Goal: Task Accomplishment & Management: Use online tool/utility

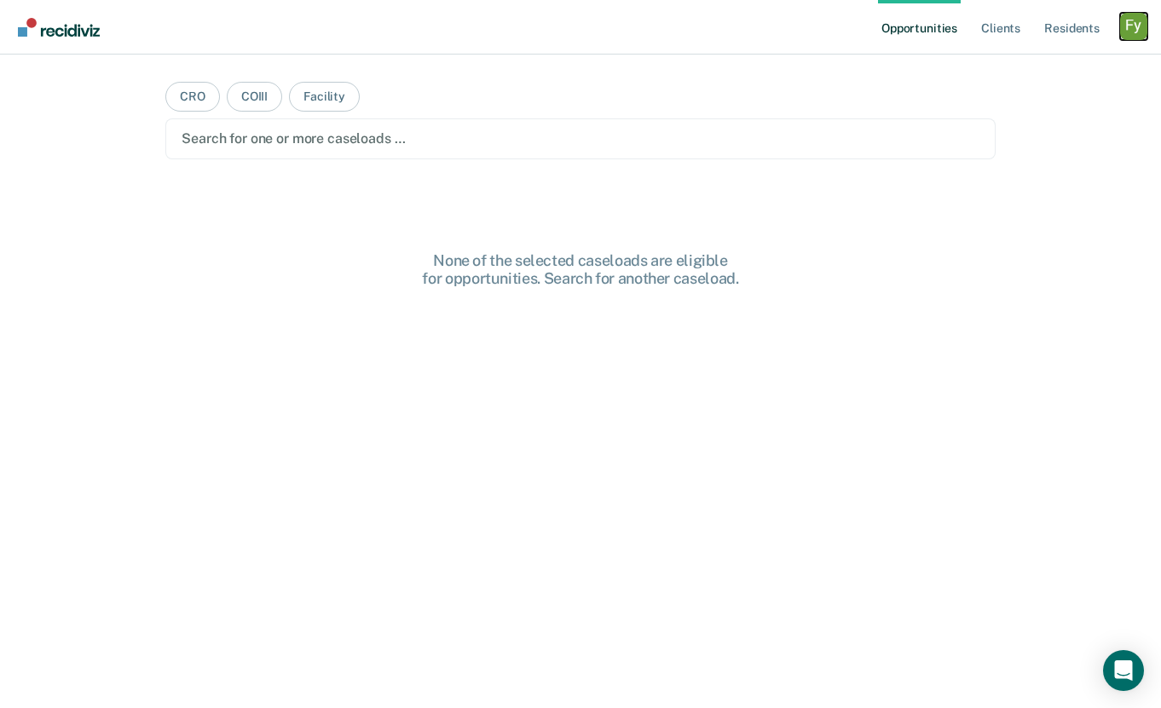
click at [1128, 30] on div "Profile dropdown button" at bounding box center [1133, 26] width 27 height 27
click at [1020, 70] on link "Profile" at bounding box center [1064, 69] width 137 height 14
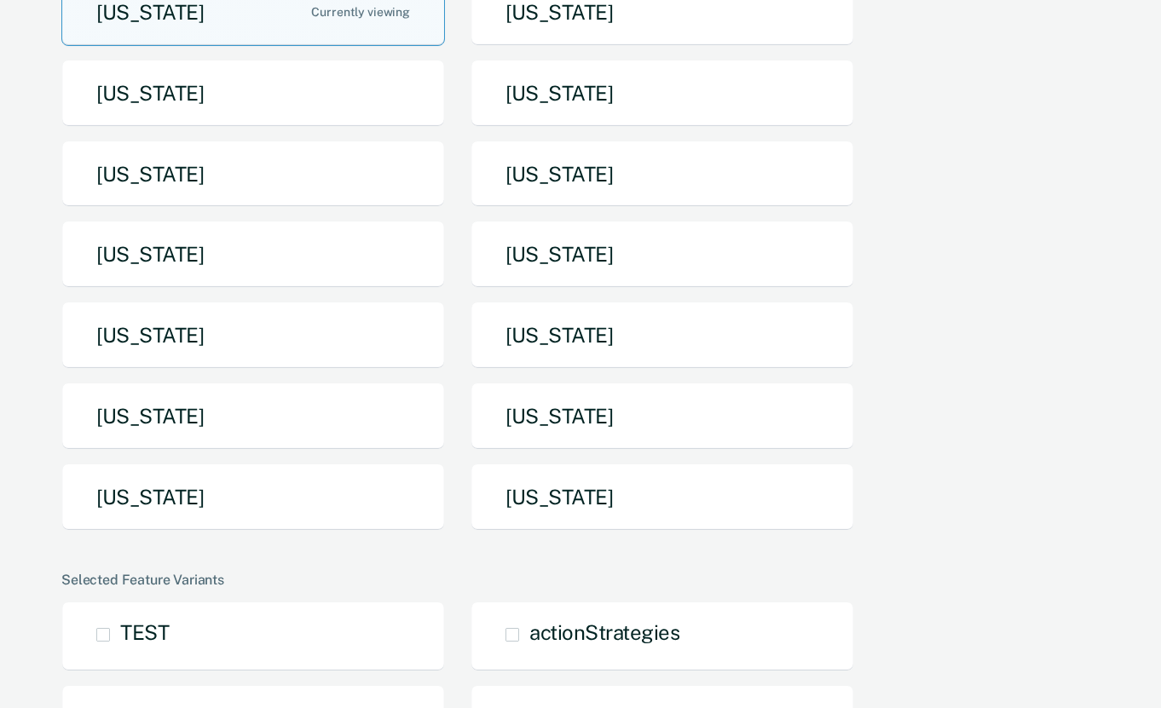
scroll to position [238, 0]
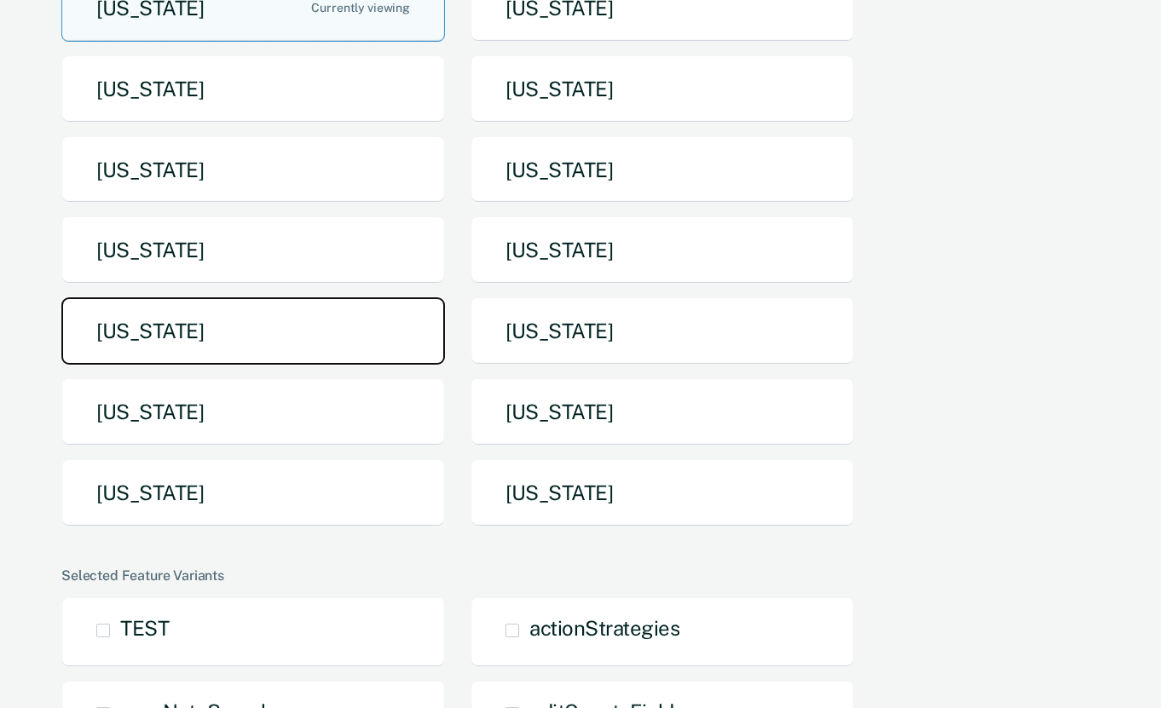
click at [252, 326] on button "[US_STATE]" at bounding box center [253, 330] width 384 height 67
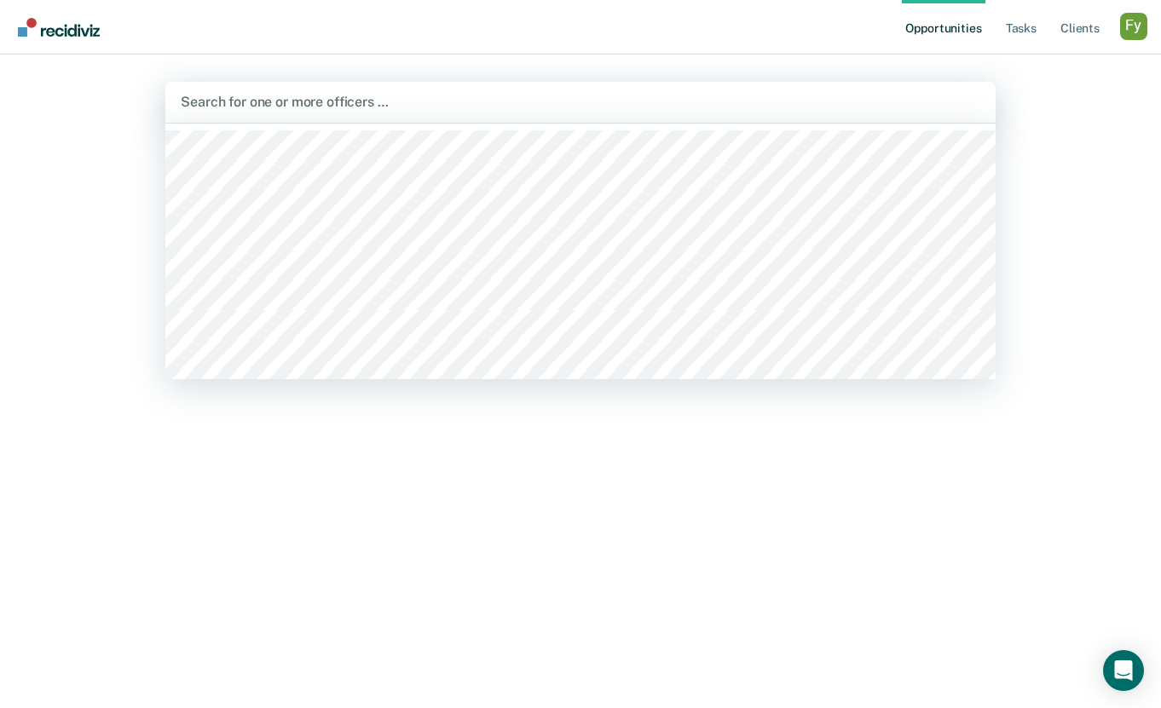
click at [691, 89] on div "Search for one or more officers …" at bounding box center [580, 102] width 830 height 41
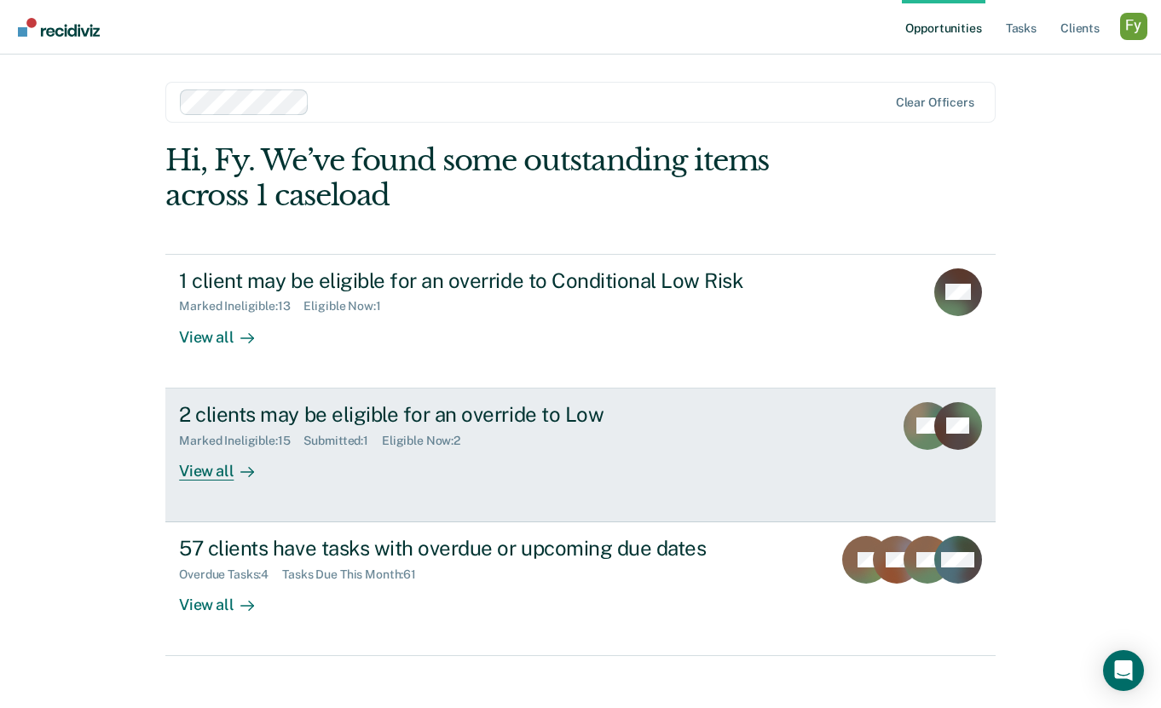
click at [603, 459] on div "2 clients may be eligible for an override to Low Marked Ineligible : 15 Submitt…" at bounding box center [498, 441] width 639 height 78
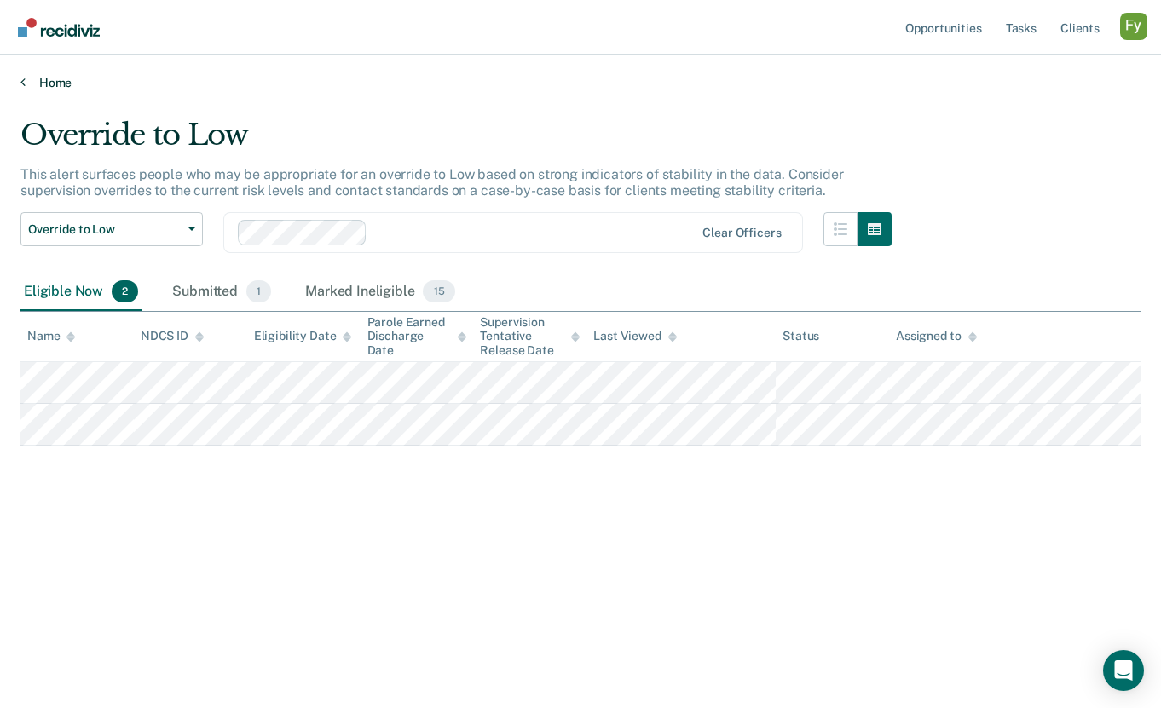
click at [29, 81] on link "Home" at bounding box center [580, 82] width 1120 height 15
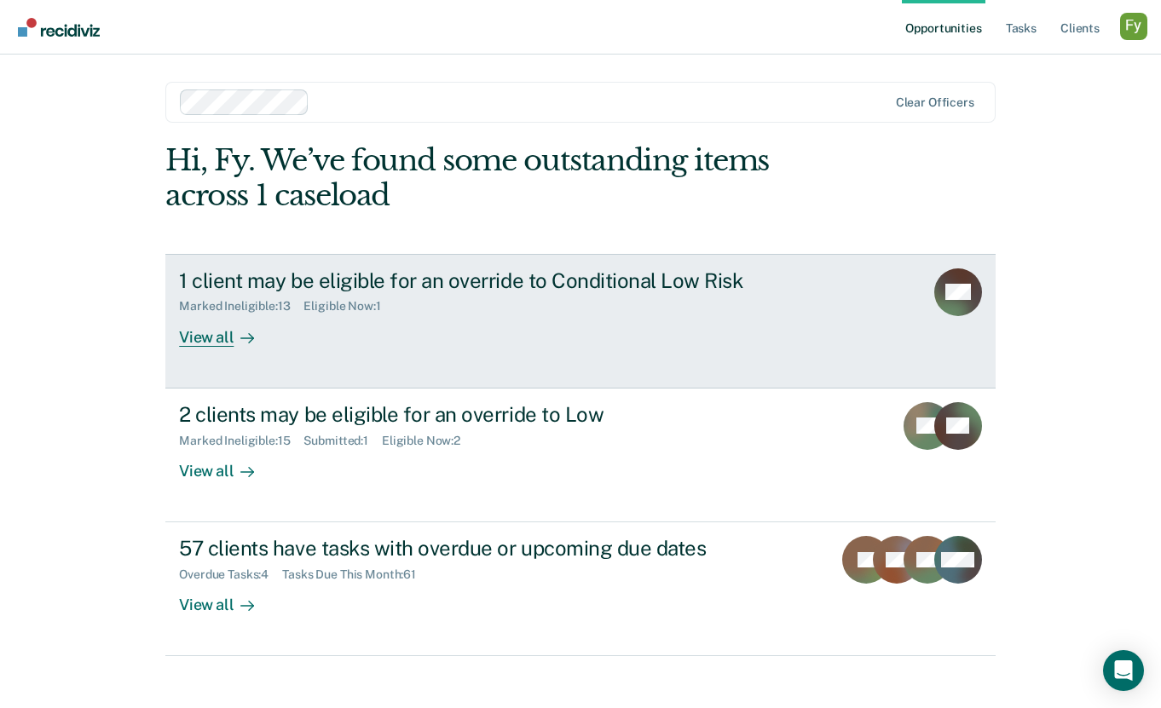
click at [509, 303] on div "Marked Ineligible : 13 Eligible Now : 1" at bounding box center [478, 302] width 598 height 21
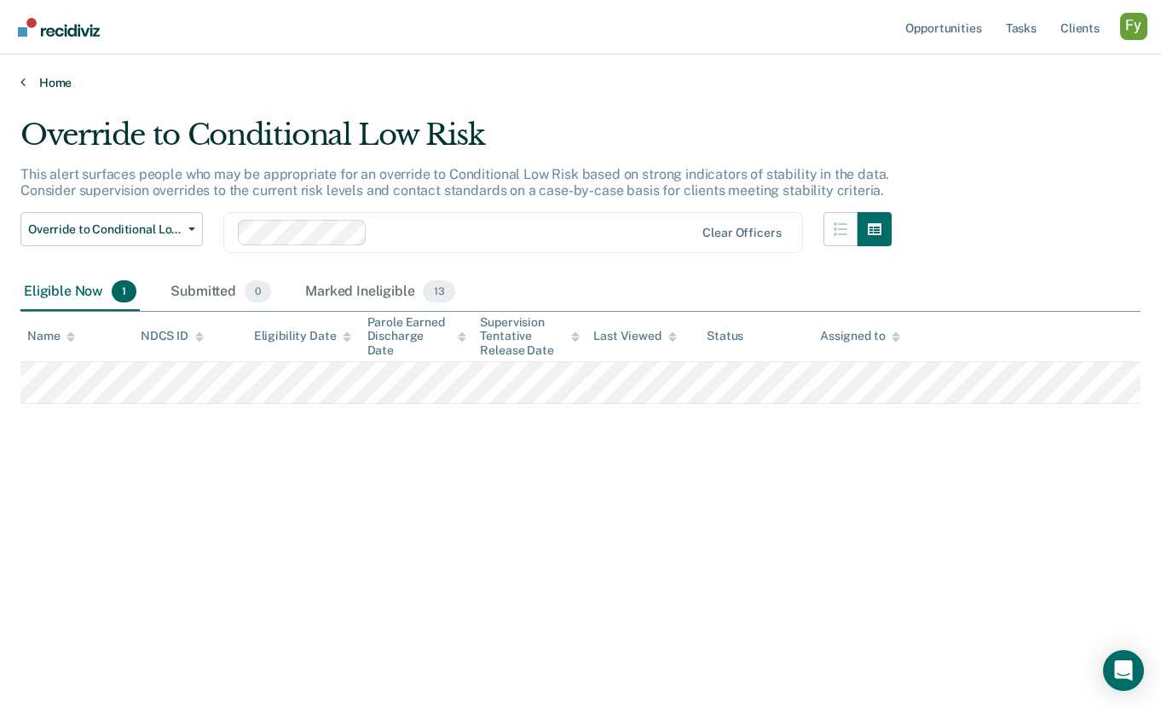
click at [39, 81] on link "Home" at bounding box center [580, 82] width 1120 height 15
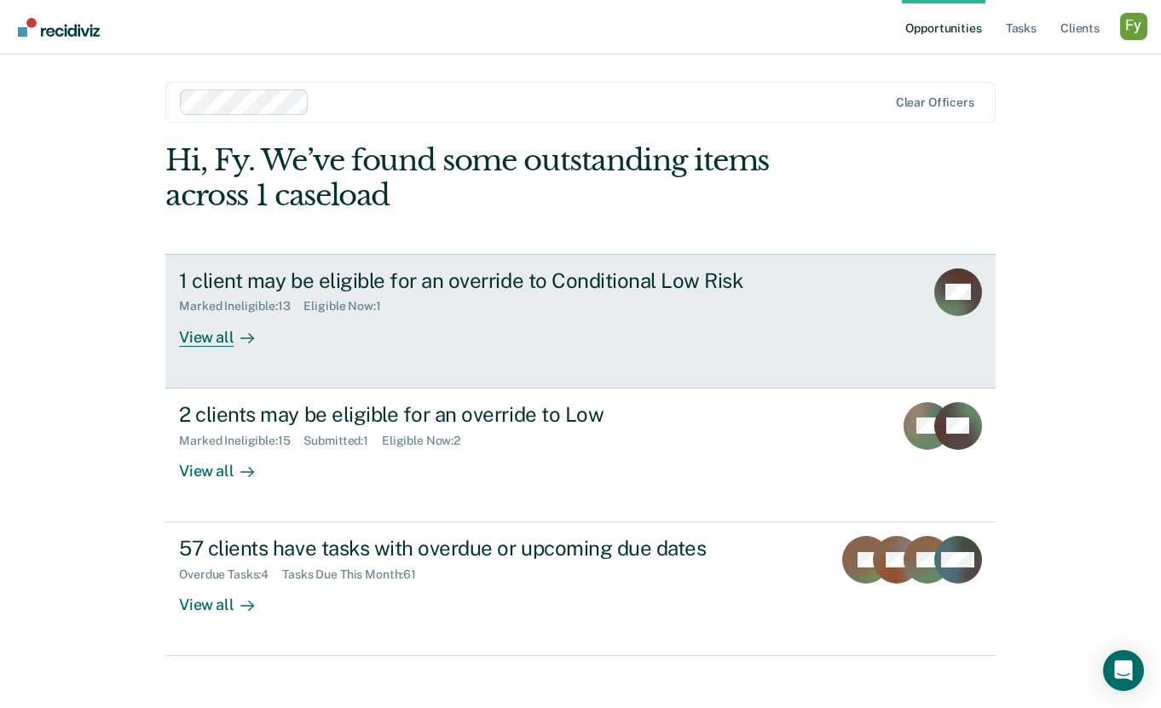
scroll to position [16, 0]
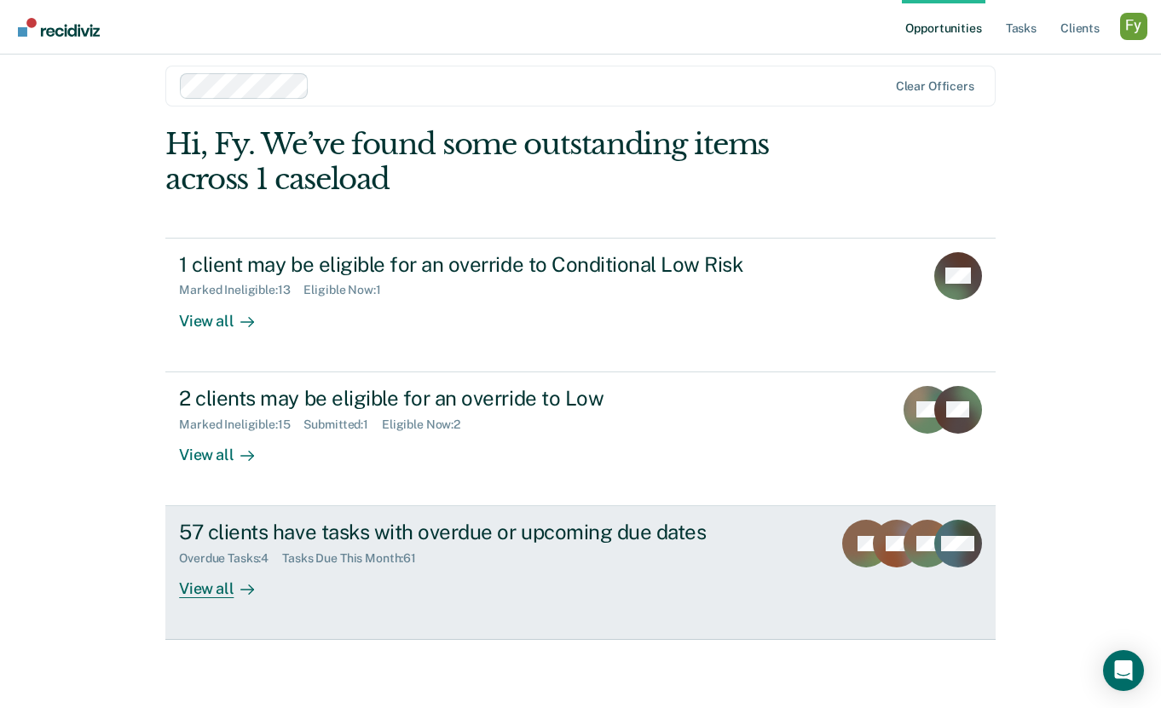
click at [551, 536] on div "57 clients have tasks with overdue or upcoming due dates" at bounding box center [478, 532] width 598 height 25
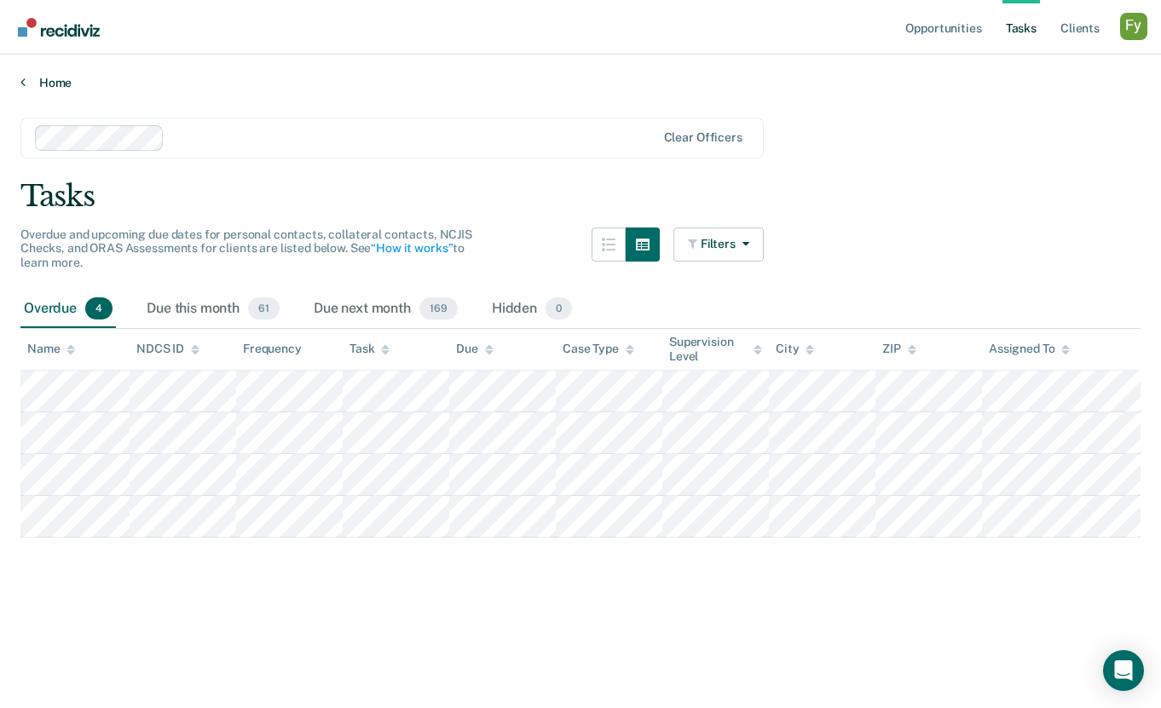
click at [56, 80] on link "Home" at bounding box center [580, 82] width 1120 height 15
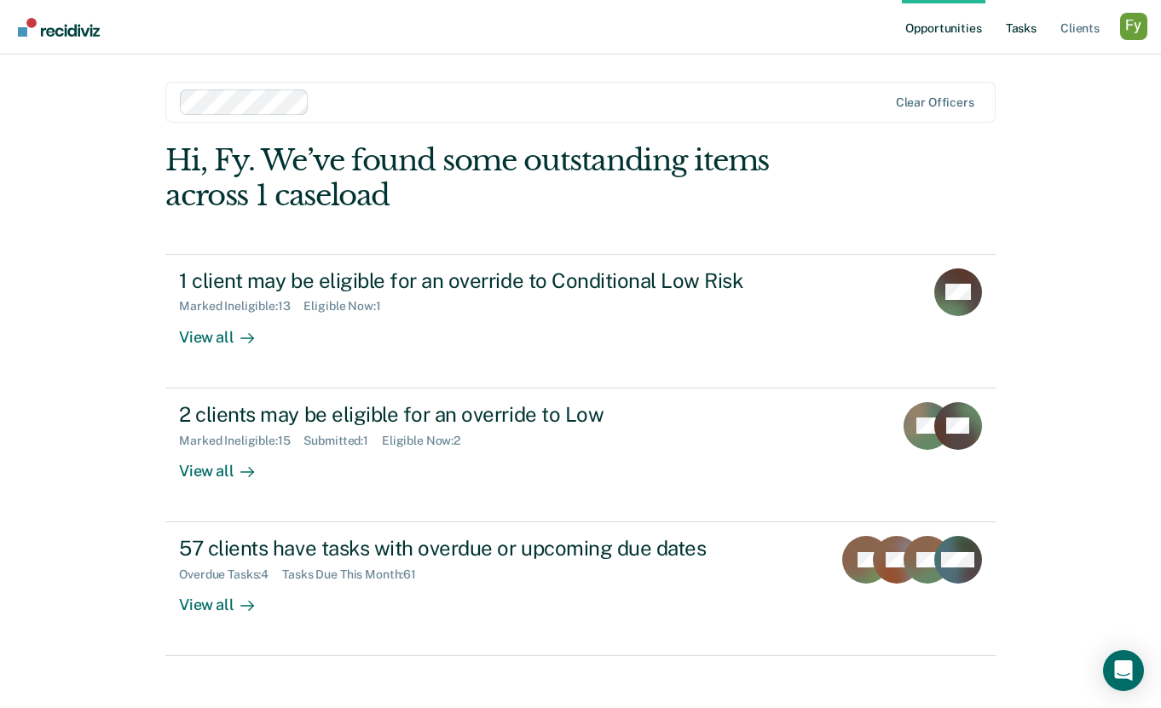
click at [1025, 27] on link "Tasks" at bounding box center [1020, 27] width 37 height 55
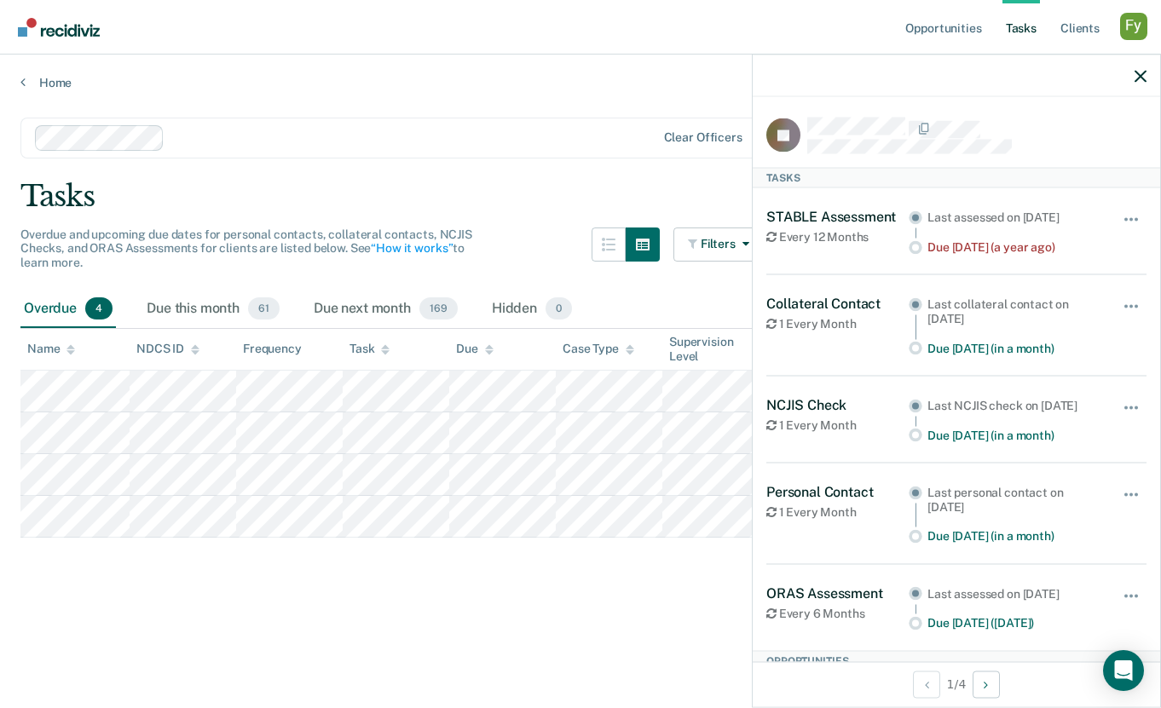
click at [1134, 84] on div at bounding box center [956, 76] width 407 height 43
click at [1146, 74] on div at bounding box center [956, 76] width 407 height 43
click at [1139, 72] on icon "button" at bounding box center [1140, 76] width 12 height 12
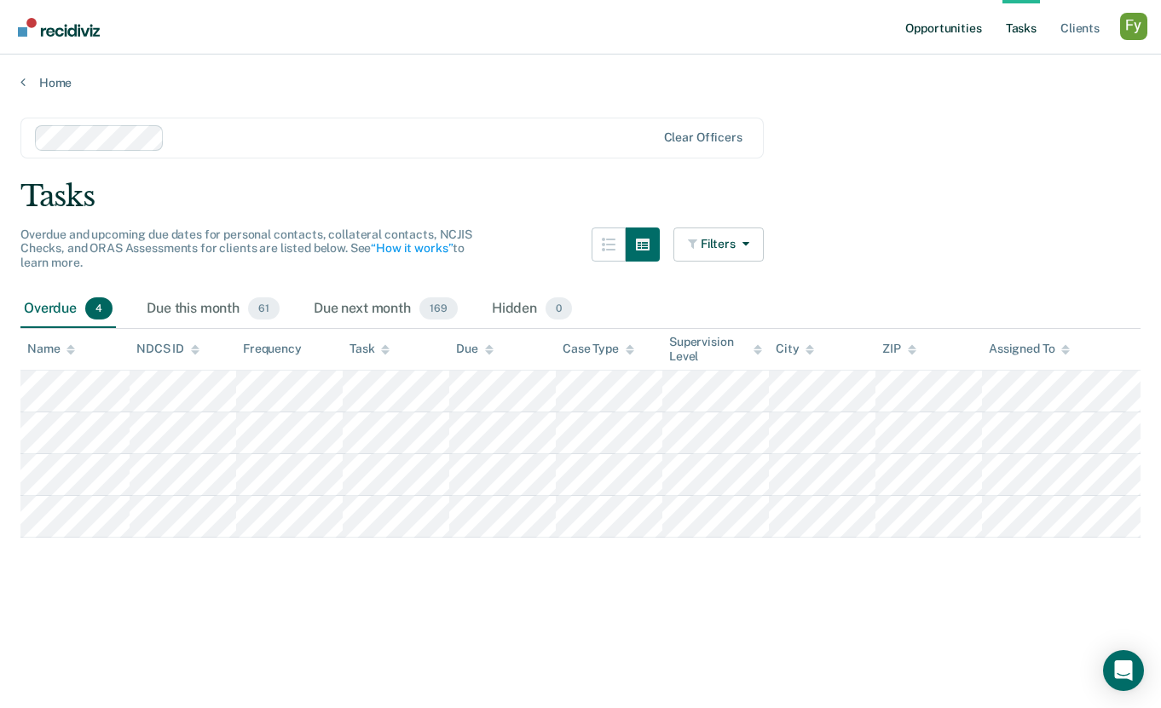
click at [933, 33] on link "Opportunities" at bounding box center [943, 27] width 83 height 55
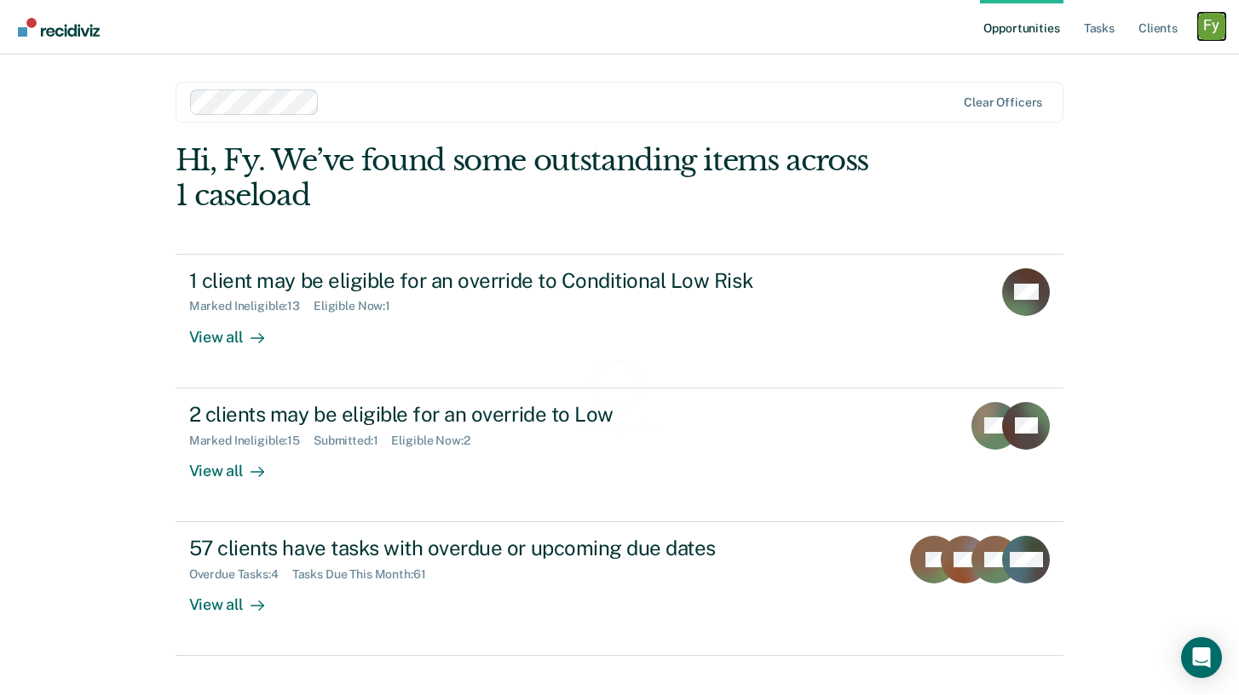
click at [1219, 20] on div "Profile dropdown button" at bounding box center [1211, 26] width 27 height 27
click at [1093, 65] on link "Profile" at bounding box center [1143, 69] width 137 height 14
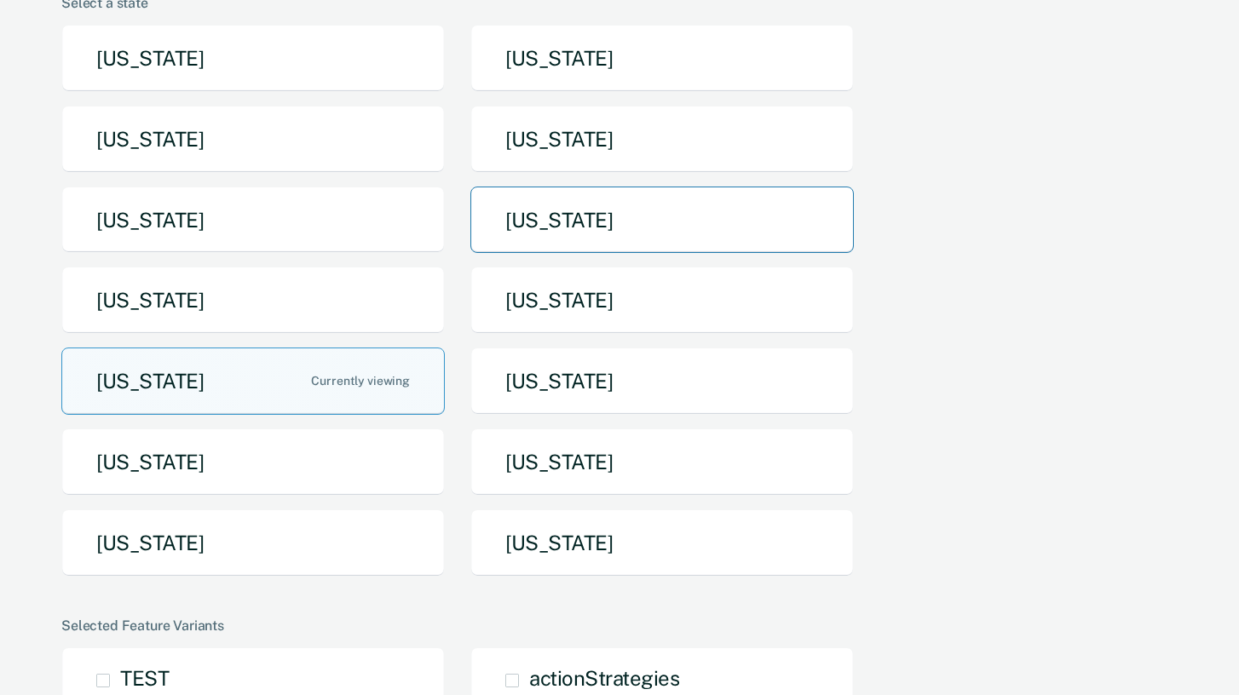
scroll to position [174, 0]
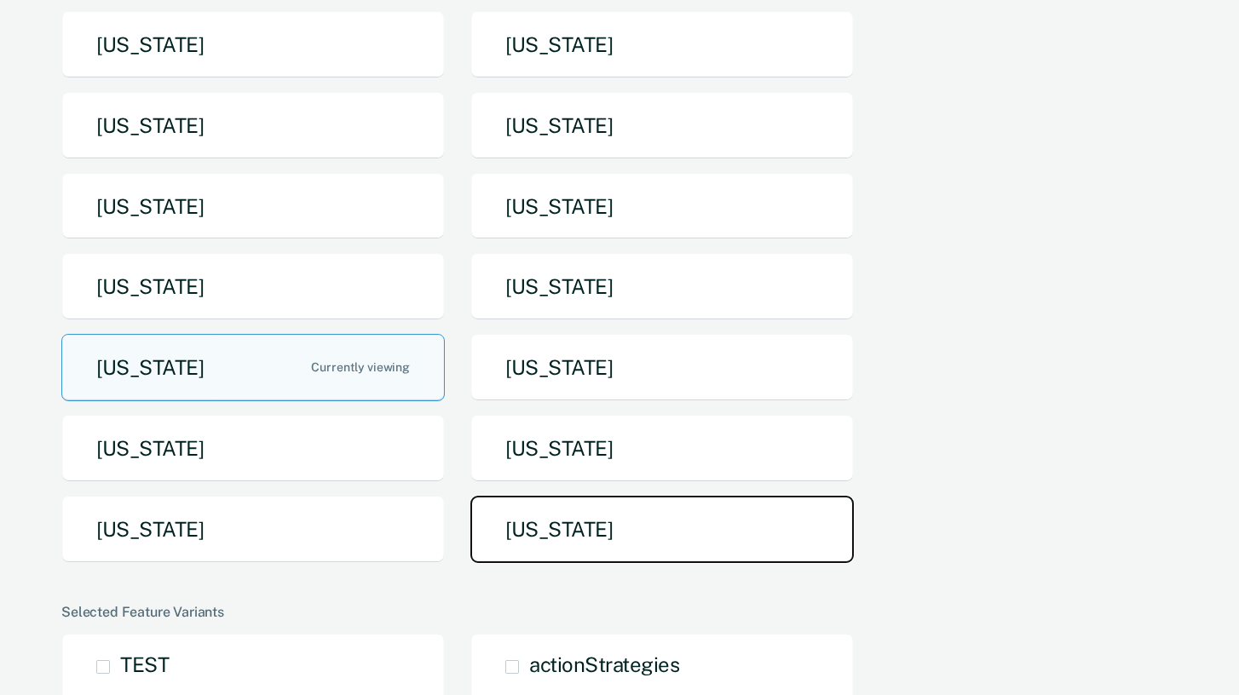
click at [567, 521] on button "[US_STATE]" at bounding box center [662, 529] width 384 height 67
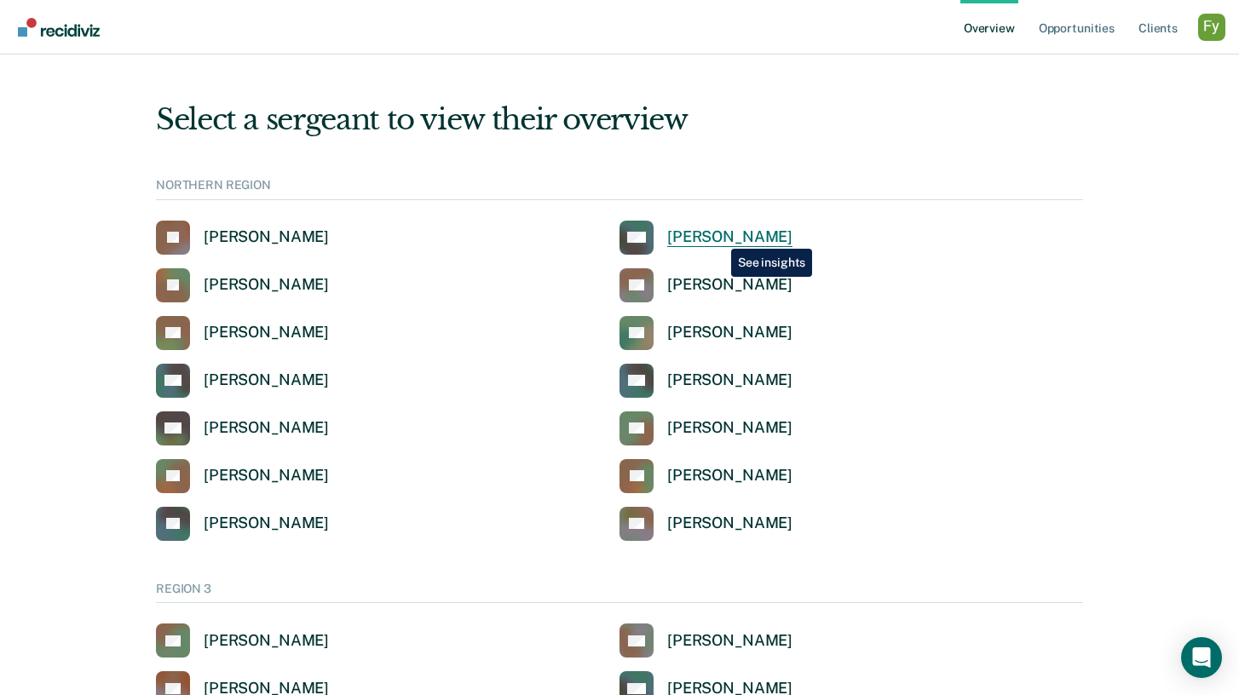
click at [709, 247] on link "MA [PERSON_NAME]" at bounding box center [706, 238] width 173 height 34
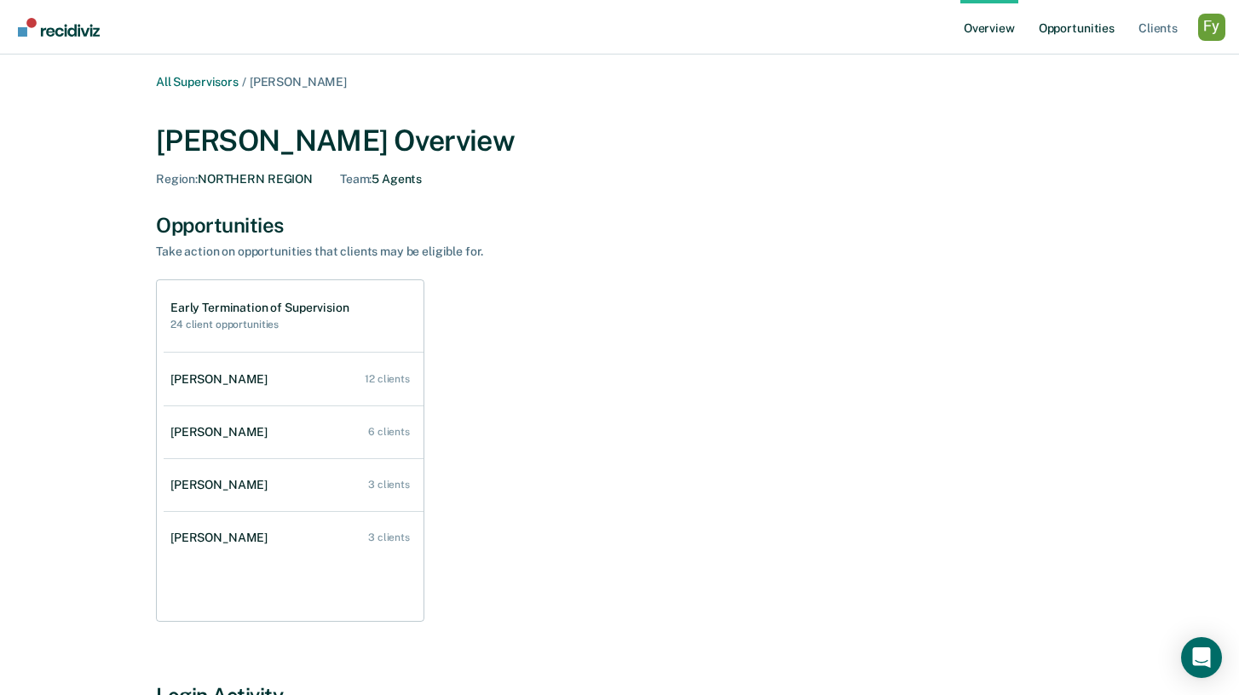
click at [1087, 30] on link "Opportunities" at bounding box center [1076, 27] width 83 height 55
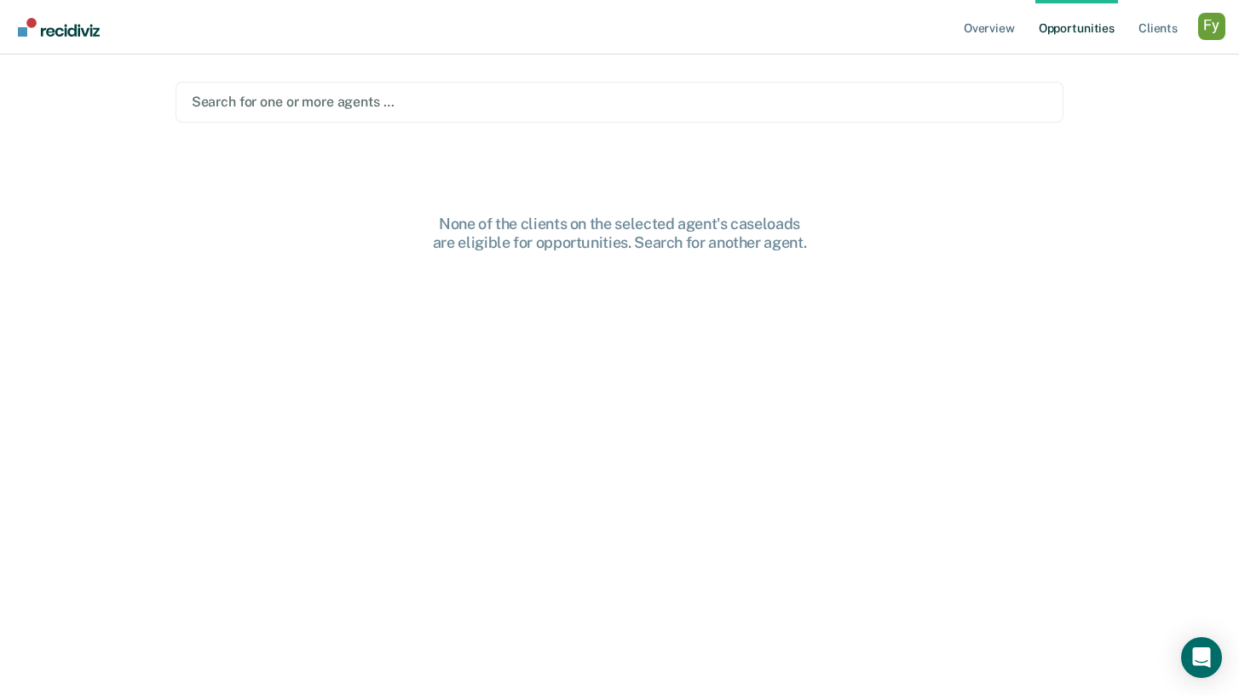
click at [706, 110] on div at bounding box center [620, 102] width 857 height 20
click at [579, 115] on div "Clear agents" at bounding box center [620, 102] width 889 height 41
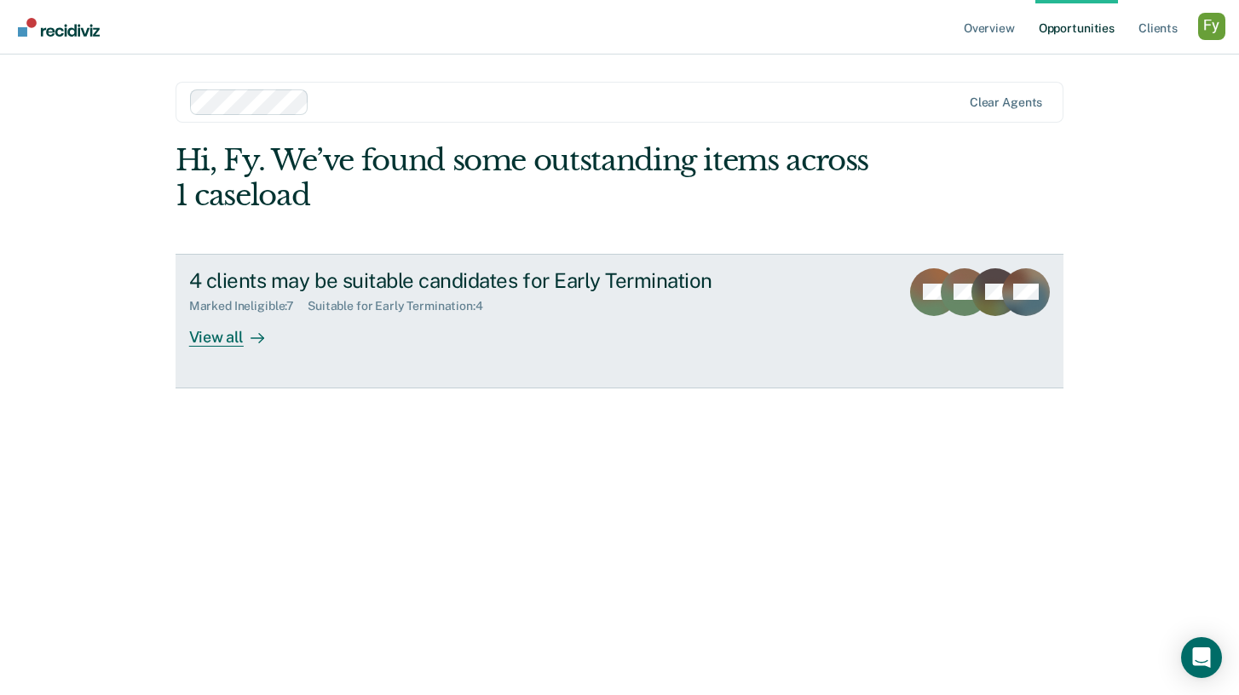
click at [361, 286] on div "4 clients may be suitable candidates for Early Termination" at bounding box center [488, 280] width 598 height 25
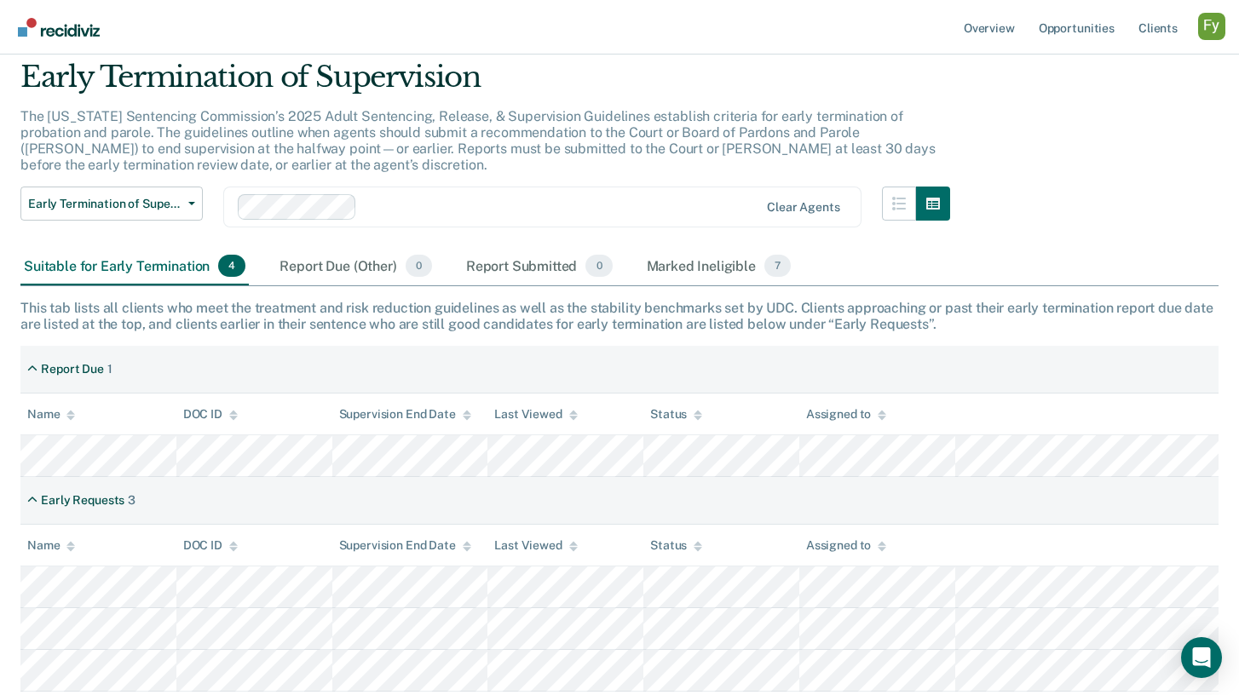
scroll to position [59, 0]
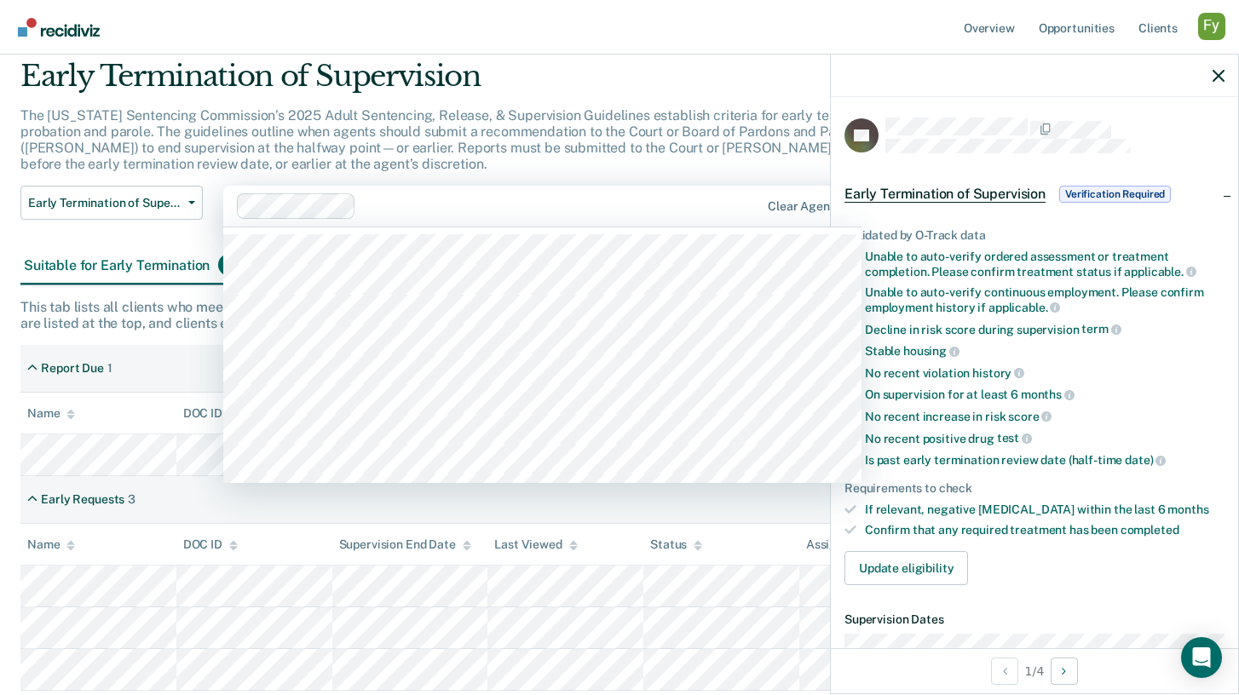
click at [668, 208] on div at bounding box center [561, 207] width 396 height 20
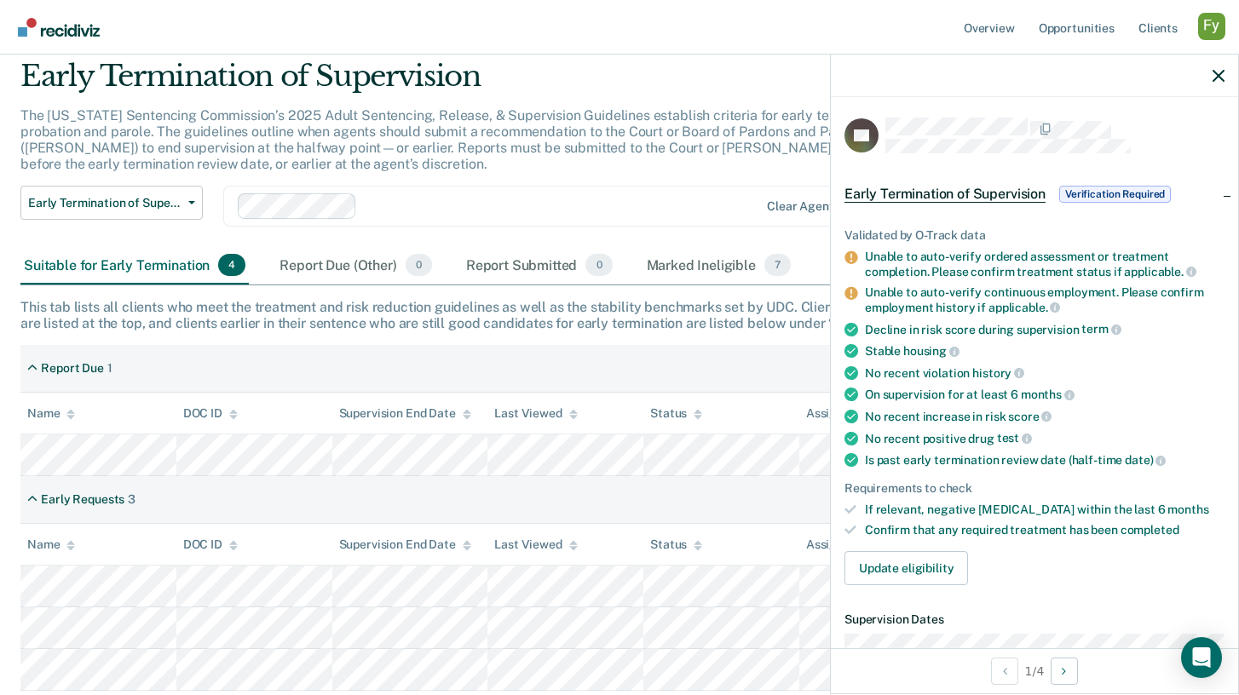
click at [653, 170] on div "The [US_STATE] Sentencing Commission’s 2025 Adult Sentencing, Release, & Superv…" at bounding box center [485, 146] width 930 height 79
click at [1217, 72] on icon "button" at bounding box center [1219, 76] width 12 height 12
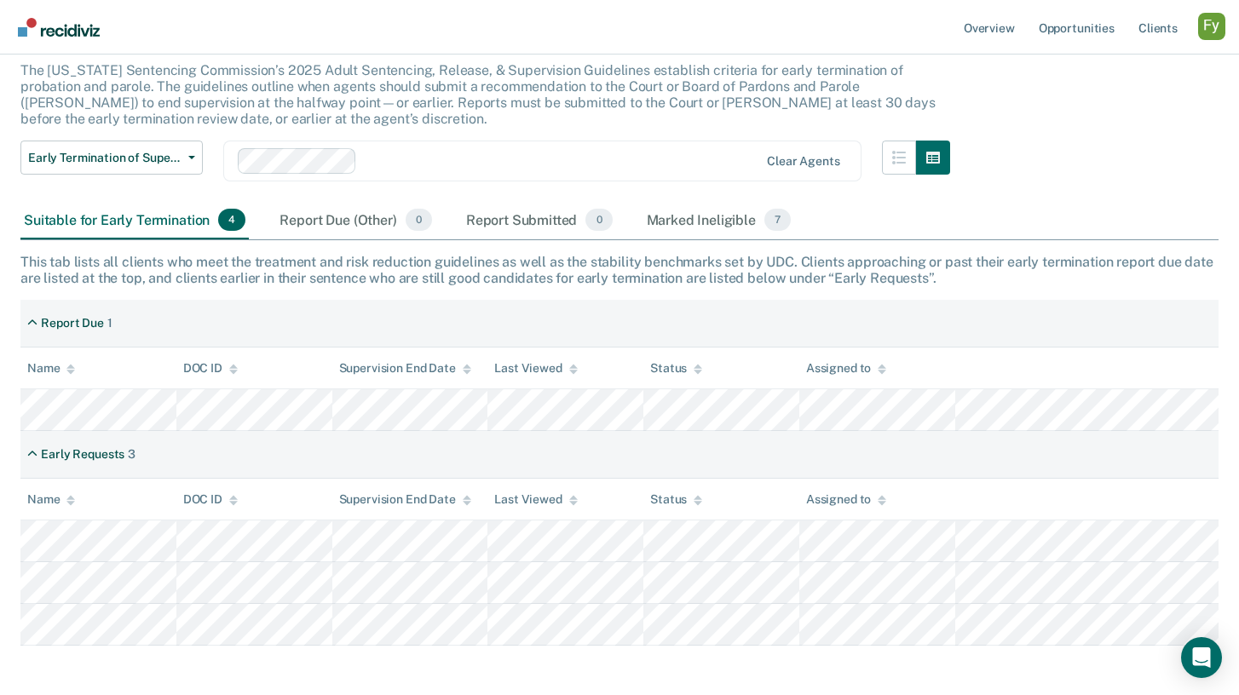
scroll to position [114, 0]
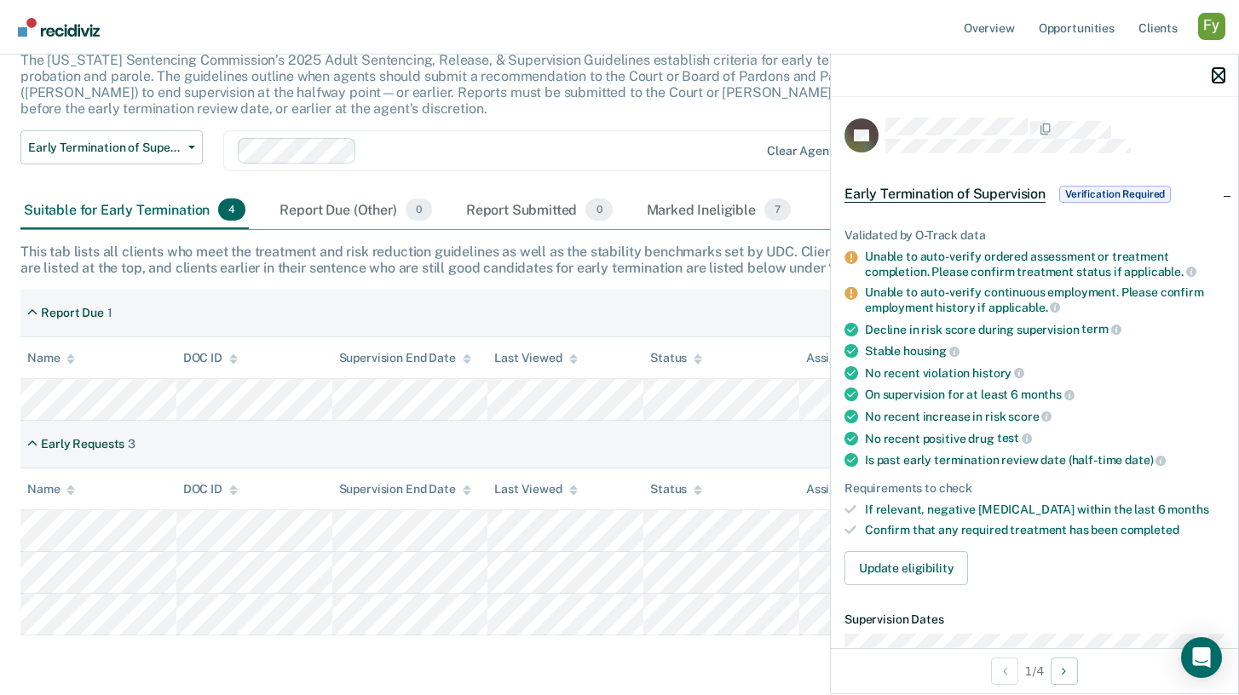
click at [1220, 72] on icon "button" at bounding box center [1219, 76] width 12 height 12
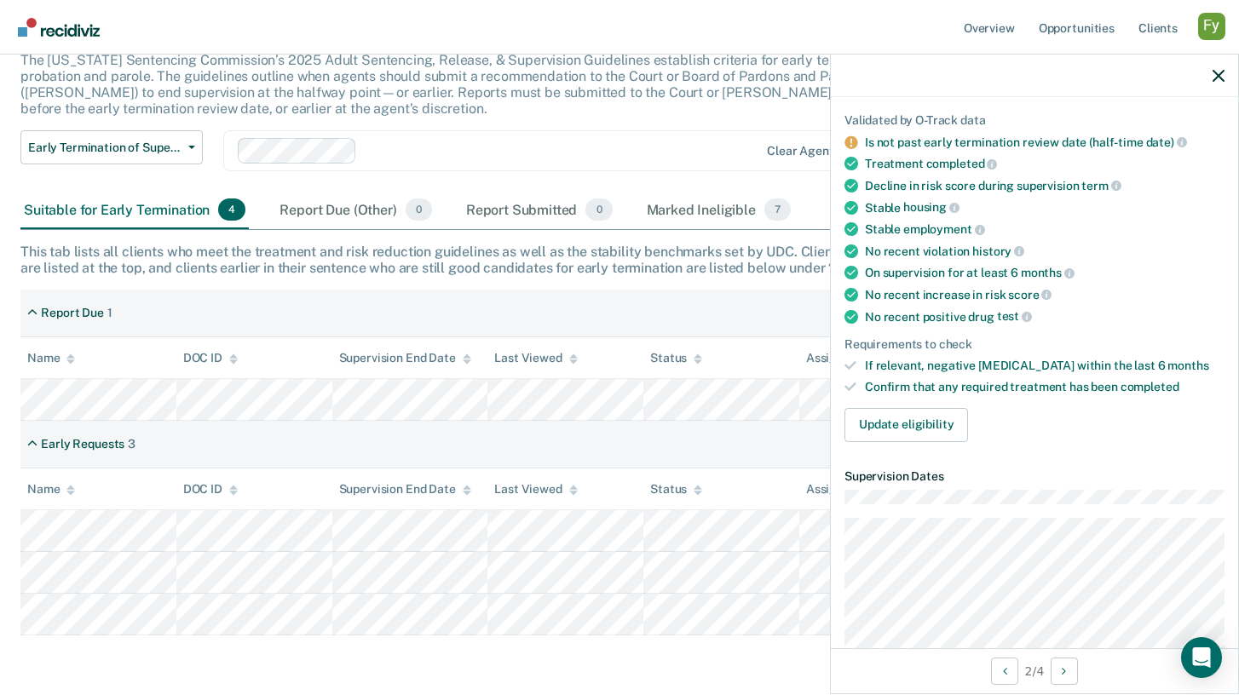
scroll to position [122, 0]
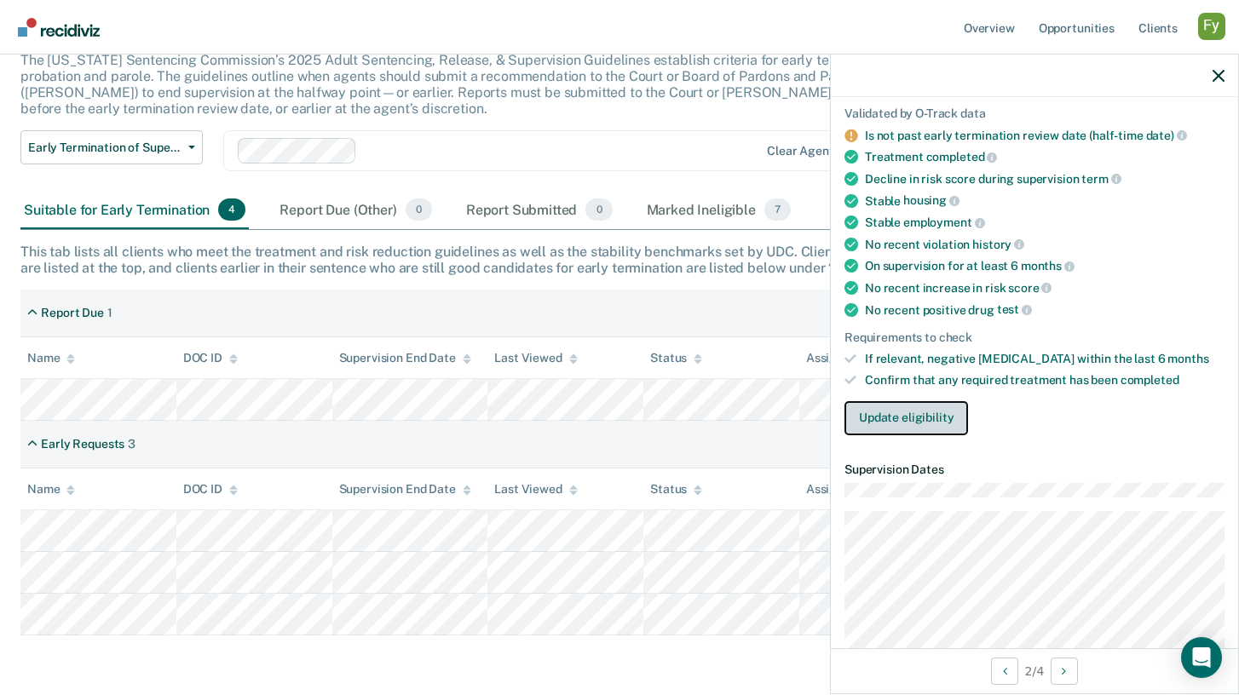
click at [944, 406] on button "Update eligibility" at bounding box center [907, 418] width 124 height 34
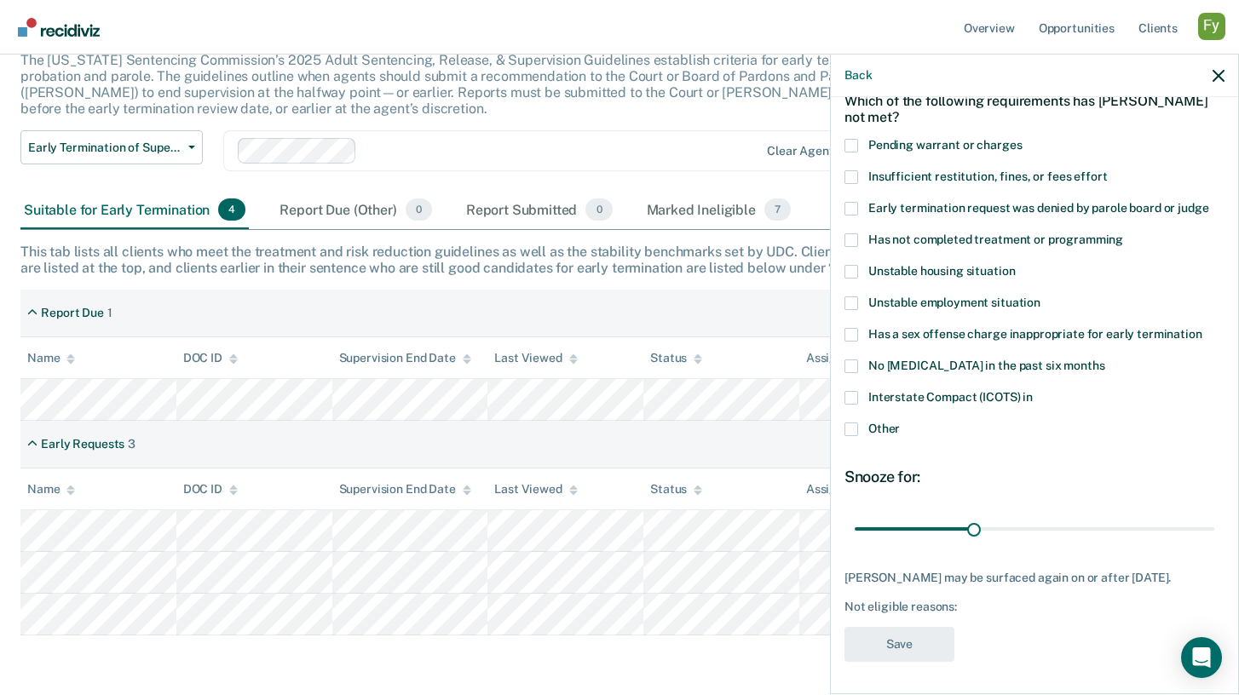
scroll to position [0, 0]
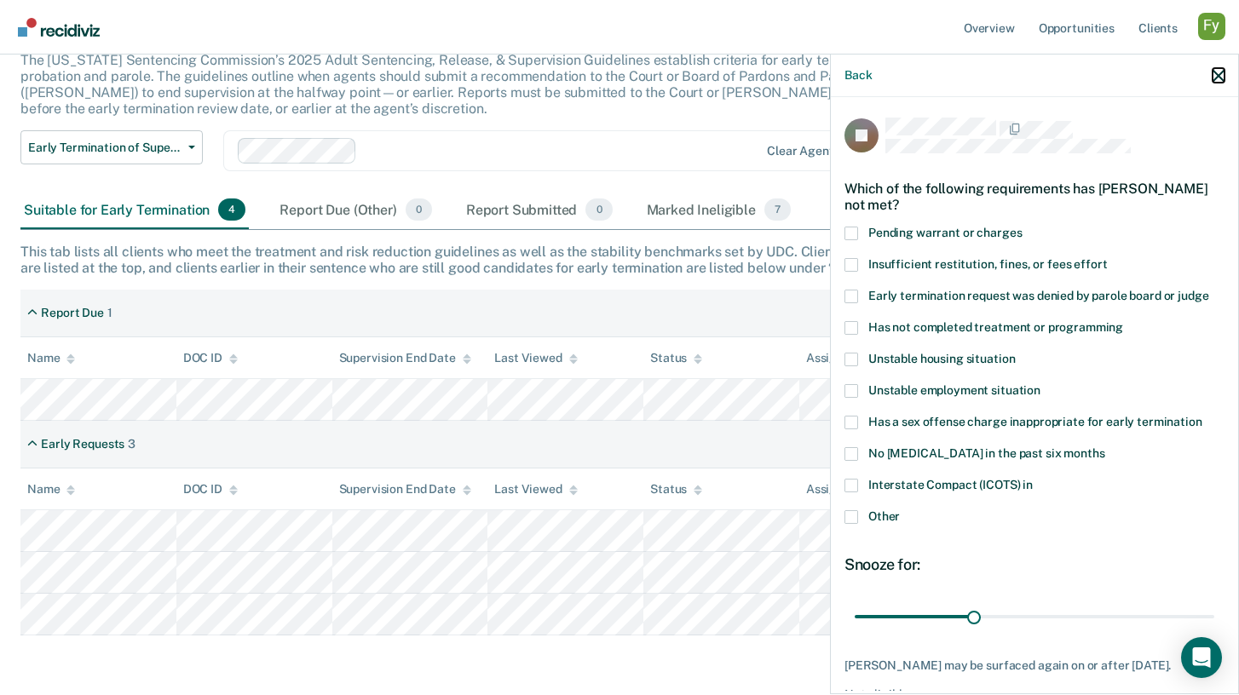
click at [1223, 74] on icon "button" at bounding box center [1219, 76] width 12 height 12
